Goal: Task Accomplishment & Management: Use online tool/utility

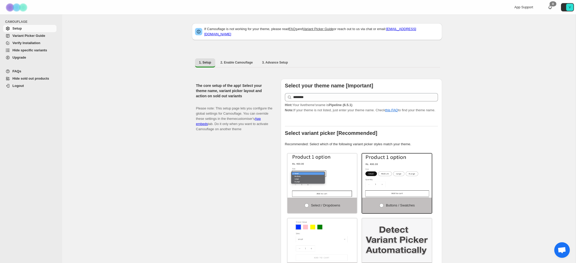
click at [27, 50] on span "Hide specific variants" at bounding box center [29, 50] width 35 height 4
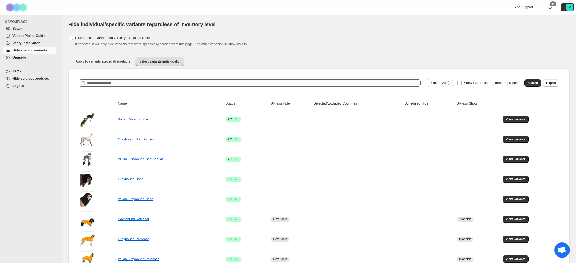
scroll to position [0, 0]
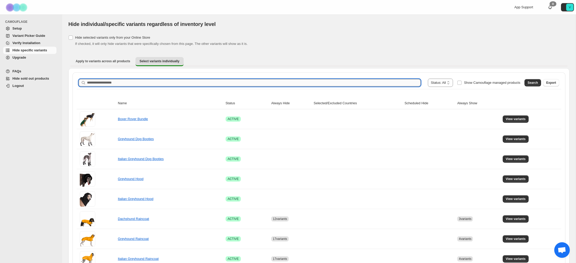
click at [149, 82] on input "Search product name" at bounding box center [254, 82] width 334 height 7
type input "**********"
click at [532, 81] on span "Search" at bounding box center [533, 83] width 10 height 4
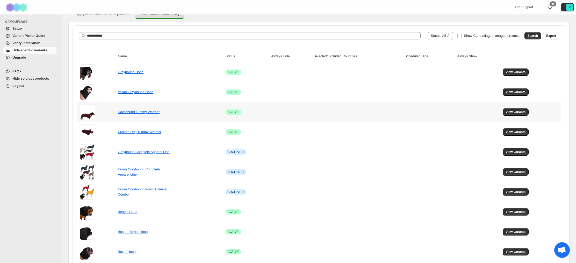
scroll to position [47, 0]
click at [150, 110] on link "Dachshund Tummy Warmer" at bounding box center [139, 112] width 42 height 4
click at [519, 111] on span "View variants" at bounding box center [516, 112] width 20 height 4
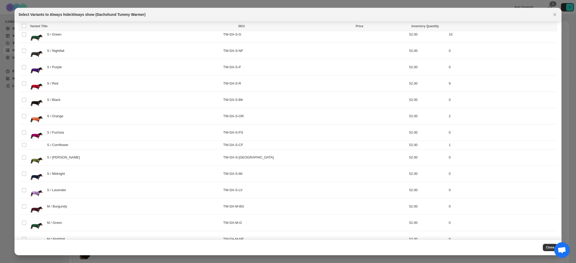
scroll to position [0, 0]
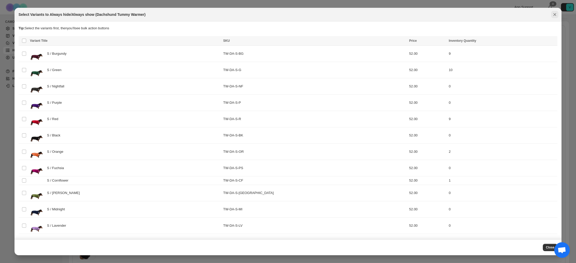
click at [556, 15] on icon "Close" at bounding box center [555, 14] width 3 height 3
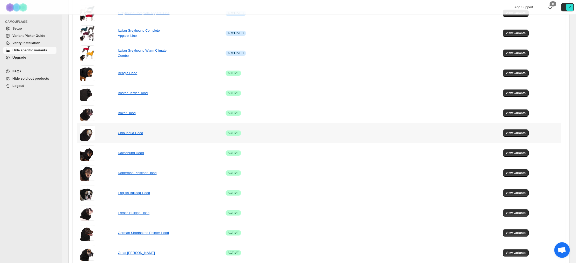
scroll to position [269, 0]
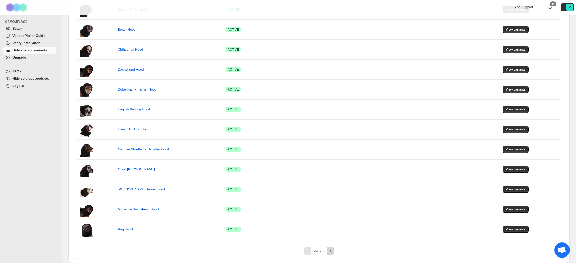
click at [333, 249] on icon "Next" at bounding box center [330, 250] width 5 height 5
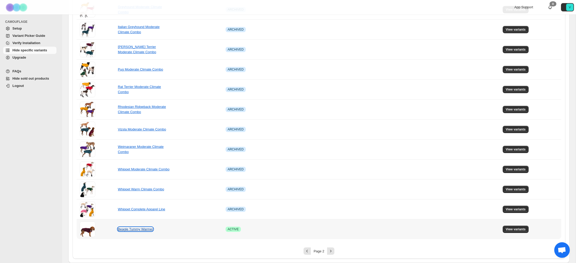
click at [135, 229] on link "Beagle Tummy Warmer" at bounding box center [135, 229] width 35 height 4
click at [520, 229] on span "View variants" at bounding box center [516, 229] width 20 height 4
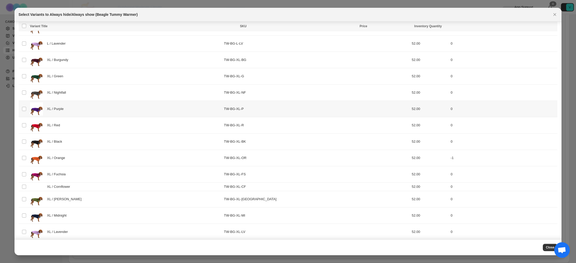
scroll to position [563, 0]
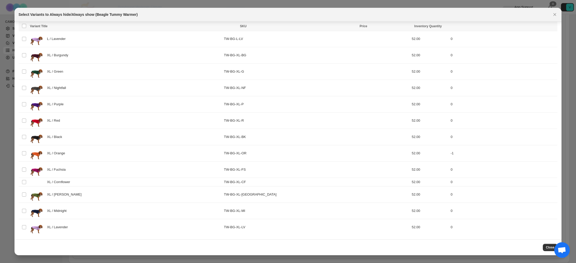
click at [557, 15] on icon "Close" at bounding box center [555, 14] width 5 height 5
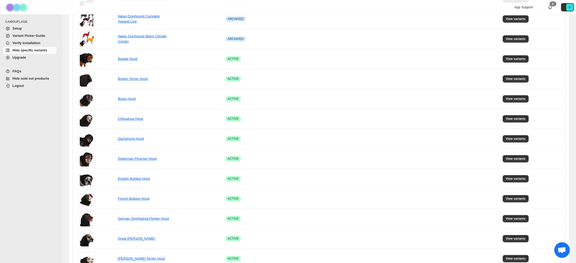
scroll to position [269, 0]
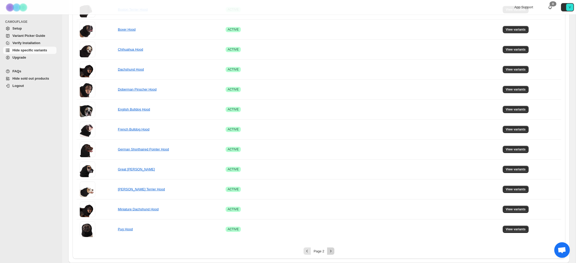
click at [331, 251] on icon "Next" at bounding box center [330, 250] width 5 height 5
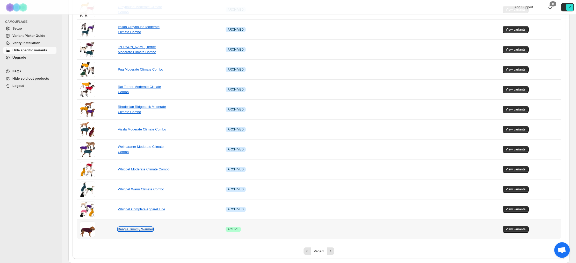
click at [138, 230] on link "Beagle Tummy Warmer" at bounding box center [135, 229] width 35 height 4
click at [519, 228] on span "View variants" at bounding box center [516, 229] width 20 height 4
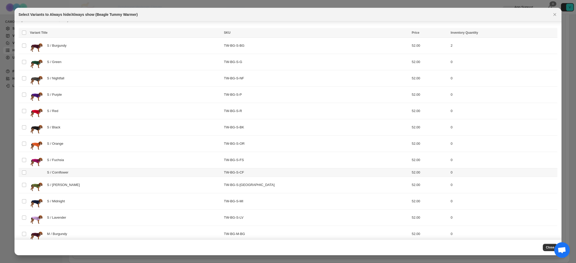
scroll to position [0, 0]
